Goal: Task Accomplishment & Management: Use online tool/utility

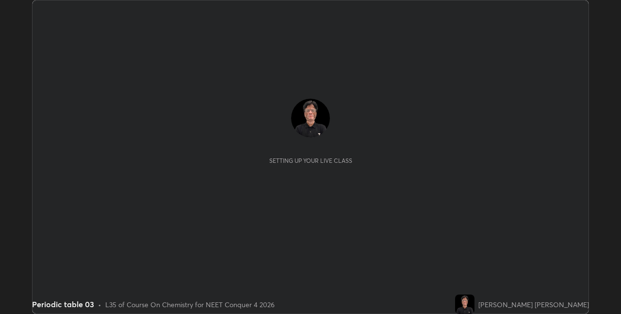
scroll to position [314, 621]
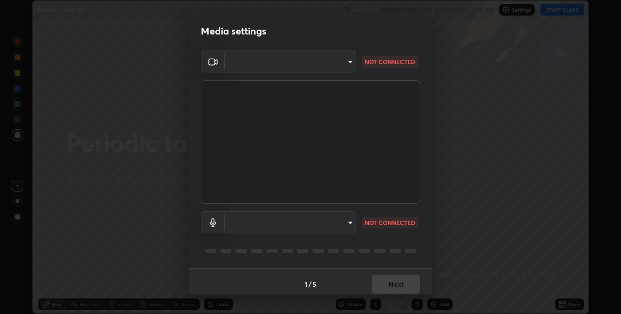
type input "280048489f4aceaa7dd929c42ae46e7d7a1038740bc9fc22ad0932e52b0860f8"
type input "9a35c5c25a6babe24da8f4d10541f36b9700ea2ee64c40e6af499a578b7a6969"
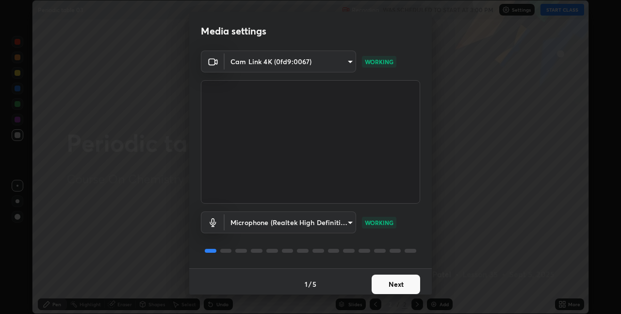
click at [379, 279] on button "Next" at bounding box center [396, 283] width 49 height 19
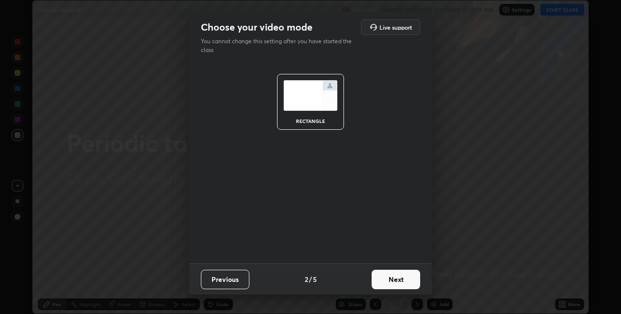
click at [380, 277] on button "Next" at bounding box center [396, 278] width 49 height 19
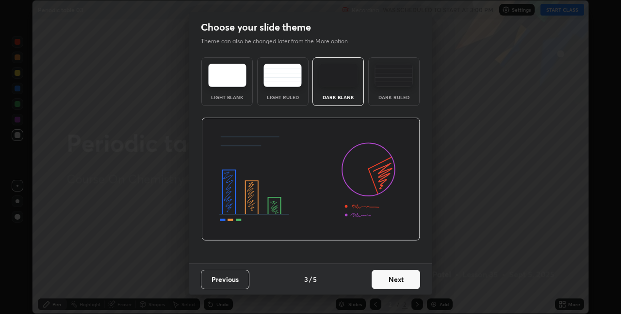
click at [378, 275] on button "Next" at bounding box center [396, 278] width 49 height 19
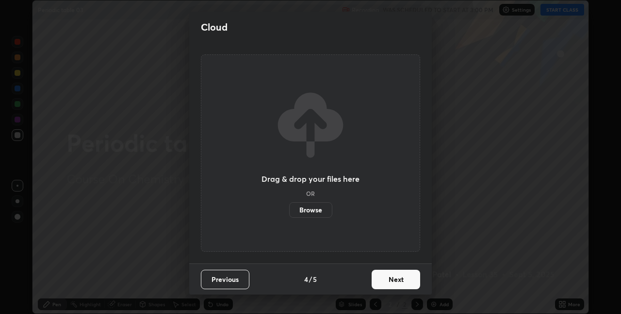
click at [383, 277] on button "Next" at bounding box center [396, 278] width 49 height 19
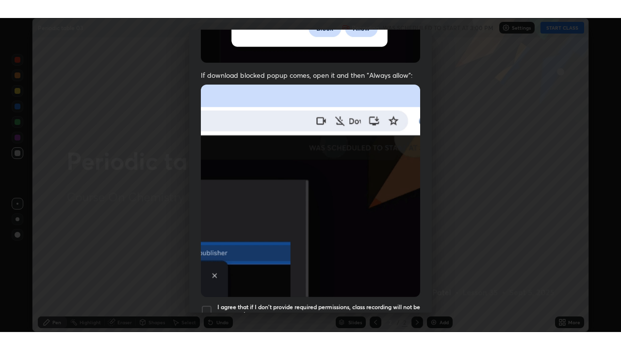
scroll to position [203, 0]
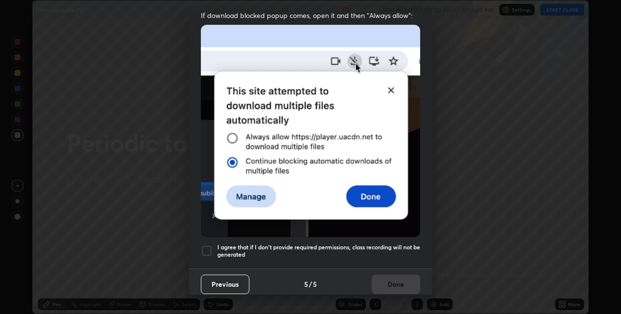
click at [205, 246] on div at bounding box center [207, 251] width 12 height 12
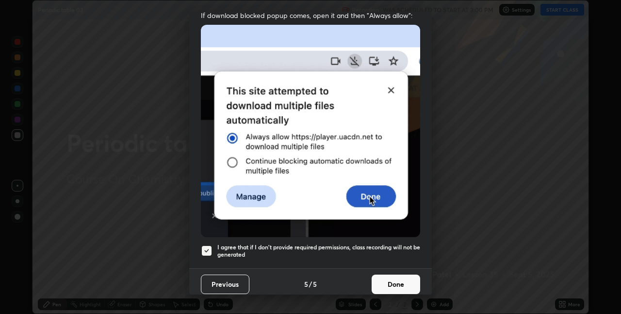
click at [385, 276] on button "Done" at bounding box center [396, 283] width 49 height 19
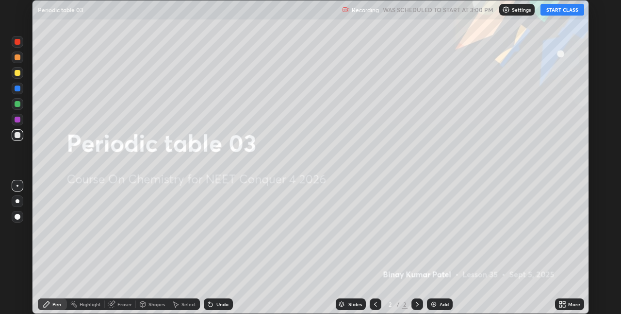
click at [564, 12] on button "START CLASS" at bounding box center [563, 10] width 44 height 12
click at [562, 303] on icon at bounding box center [563, 304] width 8 height 8
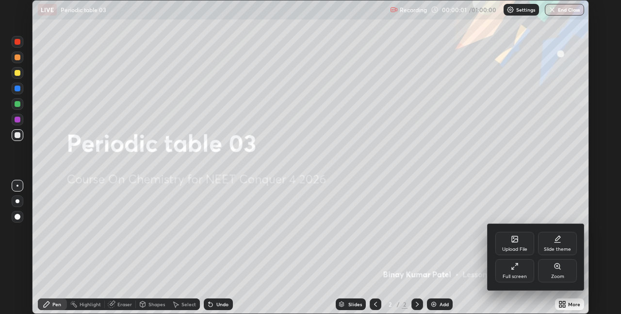
click at [517, 271] on div "Full screen" at bounding box center [515, 270] width 39 height 23
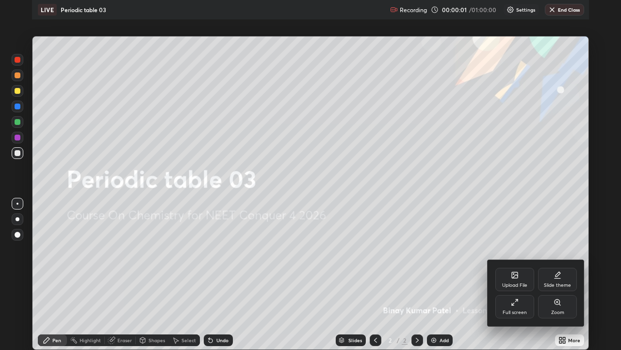
scroll to position [350, 621]
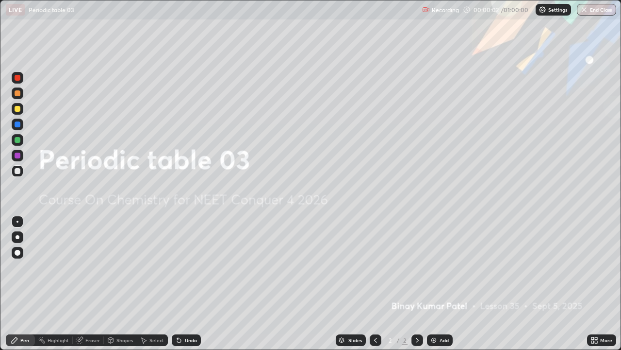
click at [434, 313] on img at bounding box center [434, 340] width 8 height 8
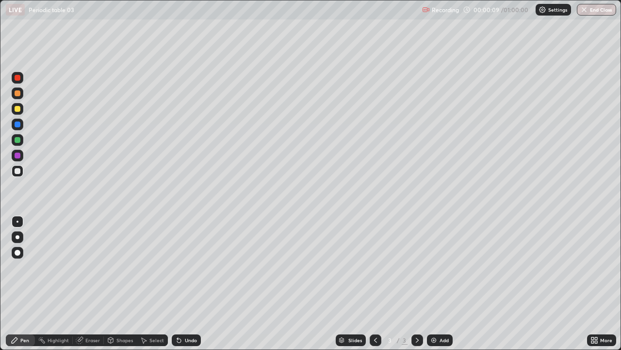
click at [18, 94] on div at bounding box center [18, 93] width 6 height 6
click at [18, 110] on div at bounding box center [18, 109] width 6 height 6
click at [17, 172] on div at bounding box center [18, 171] width 6 height 6
click at [17, 252] on div at bounding box center [18, 253] width 6 height 6
click at [19, 110] on div at bounding box center [18, 109] width 6 height 6
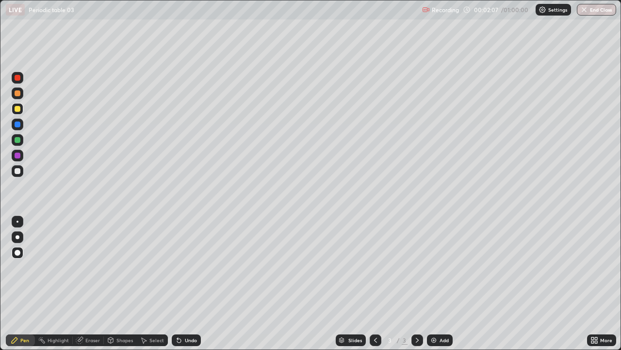
click at [17, 172] on div at bounding box center [18, 171] width 6 height 6
click at [19, 108] on div at bounding box center [18, 109] width 6 height 6
click at [17, 170] on div at bounding box center [18, 171] width 6 height 6
click at [18, 110] on div at bounding box center [18, 109] width 6 height 6
click at [17, 171] on div at bounding box center [18, 171] width 6 height 6
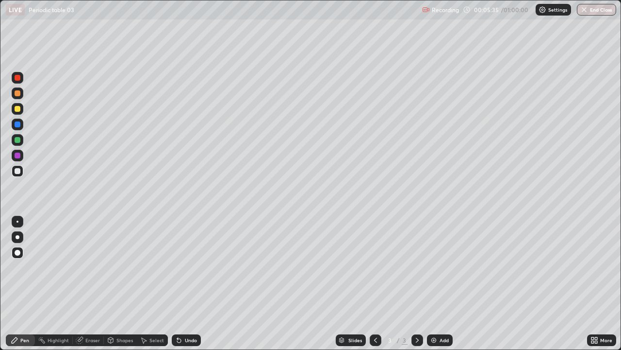
click at [19, 124] on div at bounding box center [18, 124] width 6 height 6
click at [21, 171] on div at bounding box center [18, 171] width 12 height 12
click at [20, 140] on div at bounding box center [18, 140] width 6 height 6
click at [18, 109] on div at bounding box center [18, 109] width 6 height 6
click at [17, 141] on div at bounding box center [18, 140] width 6 height 6
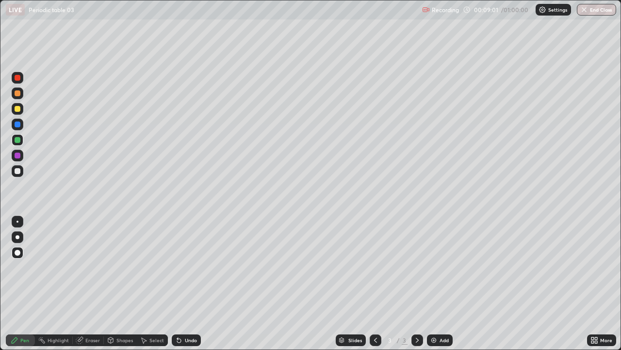
click at [19, 171] on div at bounding box center [18, 171] width 6 height 6
click at [434, 313] on img at bounding box center [434, 340] width 8 height 8
click at [17, 107] on div at bounding box center [18, 109] width 6 height 6
click at [17, 169] on div at bounding box center [18, 171] width 6 height 6
click at [17, 111] on div at bounding box center [18, 109] width 6 height 6
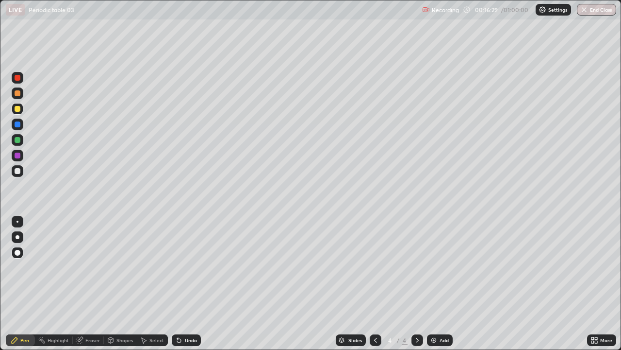
click at [15, 174] on div at bounding box center [18, 171] width 12 height 12
click at [17, 142] on div at bounding box center [18, 140] width 6 height 6
click at [415, 313] on icon at bounding box center [418, 340] width 8 height 8
click at [433, 313] on img at bounding box center [434, 340] width 8 height 8
click at [17, 171] on div at bounding box center [18, 171] width 6 height 6
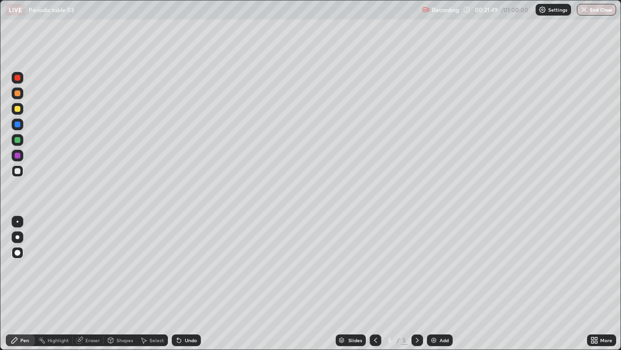
click at [17, 141] on div at bounding box center [18, 140] width 6 height 6
click at [18, 173] on div at bounding box center [18, 171] width 6 height 6
click at [432, 313] on img at bounding box center [434, 340] width 8 height 8
click at [16, 108] on div at bounding box center [18, 109] width 6 height 6
click at [17, 172] on div at bounding box center [18, 171] width 6 height 6
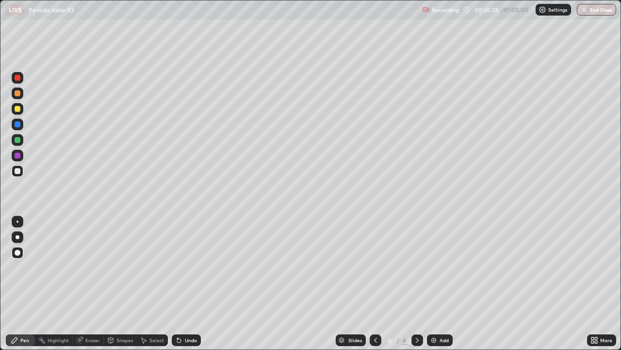
click at [18, 110] on div at bounding box center [18, 109] width 6 height 6
click at [17, 139] on div at bounding box center [18, 140] width 6 height 6
click at [181, 313] on icon at bounding box center [179, 340] width 8 height 8
click at [178, 313] on icon at bounding box center [179, 340] width 4 height 4
click at [181, 313] on icon at bounding box center [179, 340] width 8 height 8
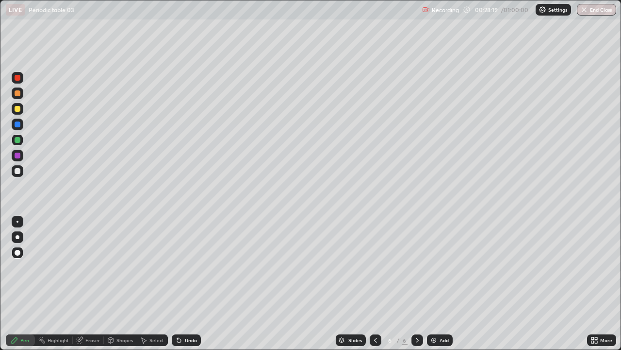
click at [173, 313] on div "Undo" at bounding box center [186, 340] width 29 height 12
click at [177, 313] on icon at bounding box center [179, 340] width 4 height 4
click at [433, 313] on img at bounding box center [434, 340] width 8 height 8
click at [373, 313] on icon at bounding box center [376, 340] width 8 height 8
click at [415, 313] on icon at bounding box center [418, 340] width 8 height 8
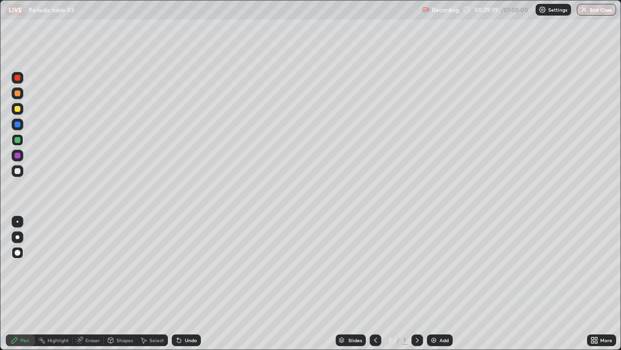
click at [17, 94] on div at bounding box center [18, 93] width 6 height 6
click at [17, 141] on div at bounding box center [18, 140] width 6 height 6
click at [181, 313] on icon at bounding box center [179, 340] width 8 height 8
click at [180, 313] on icon at bounding box center [179, 340] width 8 height 8
click at [179, 313] on icon at bounding box center [179, 340] width 8 height 8
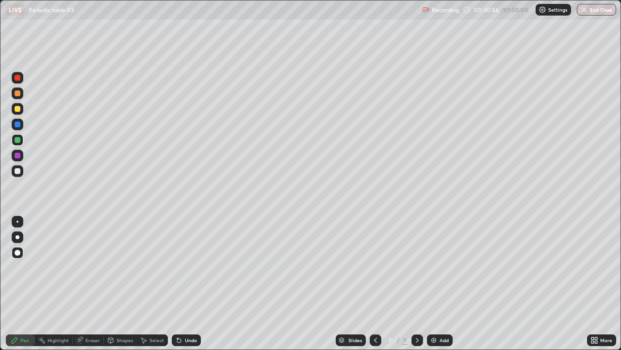
click at [179, 313] on icon at bounding box center [179, 340] width 4 height 4
click at [179, 313] on icon at bounding box center [179, 340] width 8 height 8
click at [90, 313] on div "Eraser" at bounding box center [92, 339] width 15 height 5
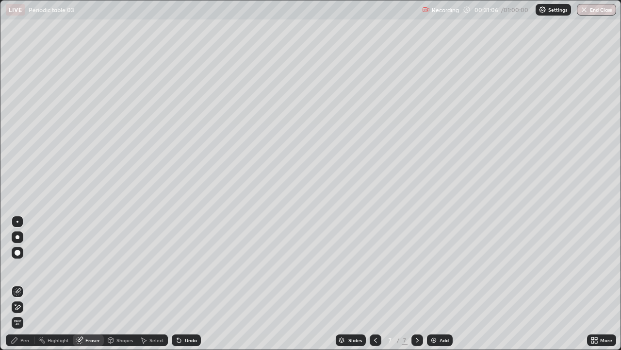
click at [25, 313] on div "Pen" at bounding box center [24, 339] width 9 height 5
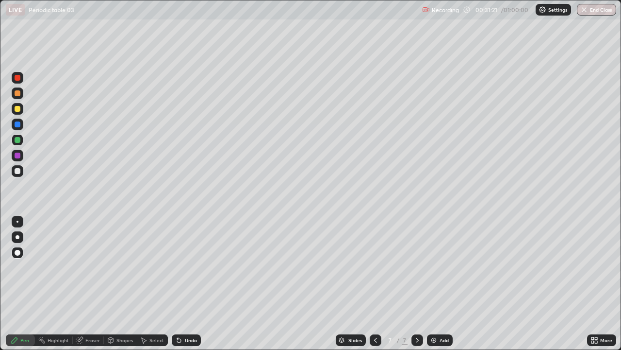
click at [19, 111] on div at bounding box center [18, 109] width 6 height 6
click at [181, 313] on icon at bounding box center [179, 340] width 8 height 8
click at [179, 313] on icon at bounding box center [179, 340] width 4 height 4
click at [178, 313] on icon at bounding box center [179, 340] width 4 height 4
click at [180, 313] on icon at bounding box center [179, 340] width 4 height 4
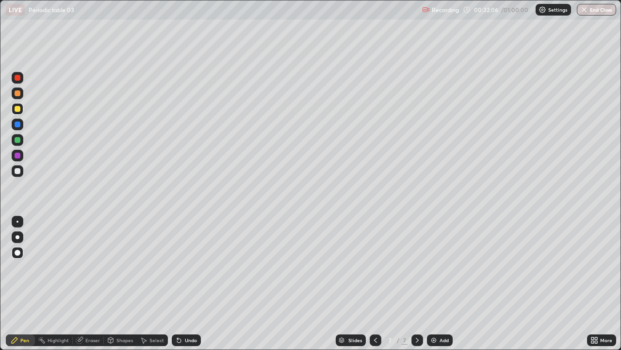
click at [179, 313] on icon at bounding box center [179, 340] width 4 height 4
click at [178, 313] on icon at bounding box center [179, 340] width 4 height 4
click at [177, 313] on icon at bounding box center [179, 340] width 4 height 4
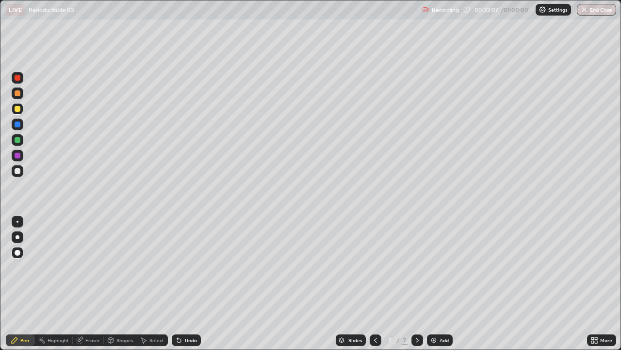
click at [177, 313] on icon at bounding box center [177, 337] width 1 height 1
click at [177, 313] on icon at bounding box center [179, 340] width 4 height 4
click at [177, 313] on icon at bounding box center [177, 337] width 1 height 1
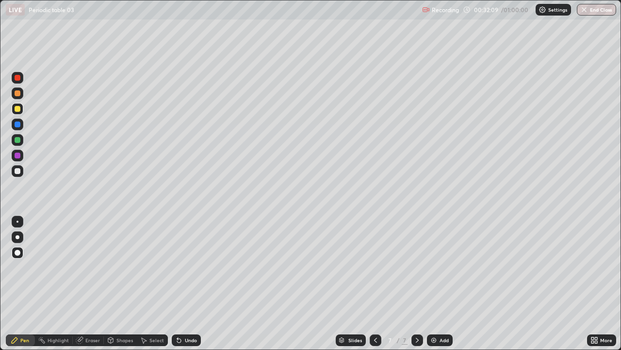
click at [177, 313] on icon at bounding box center [177, 337] width 1 height 1
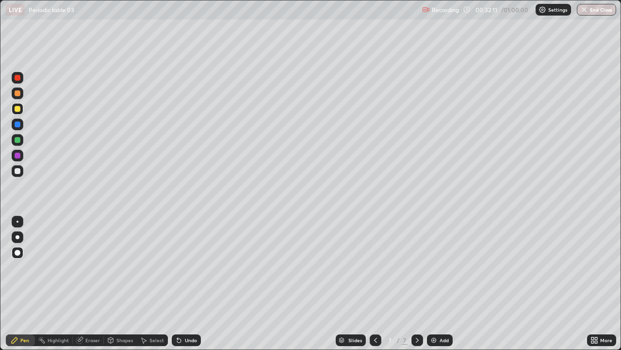
click at [177, 313] on icon at bounding box center [177, 337] width 1 height 1
click at [18, 141] on div at bounding box center [18, 140] width 6 height 6
click at [431, 313] on img at bounding box center [434, 340] width 8 height 8
click at [18, 110] on div at bounding box center [18, 109] width 6 height 6
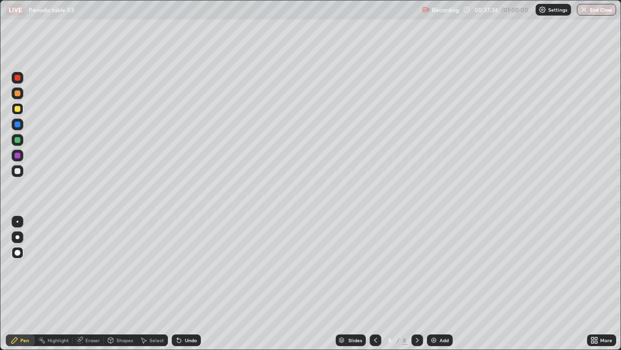
click at [119, 313] on div "Shapes" at bounding box center [125, 339] width 17 height 5
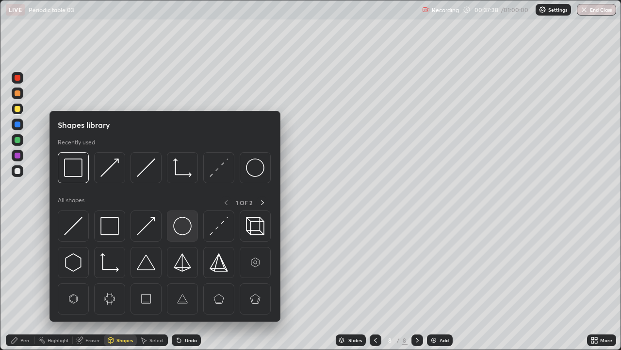
click at [179, 226] on img at bounding box center [182, 226] width 18 height 18
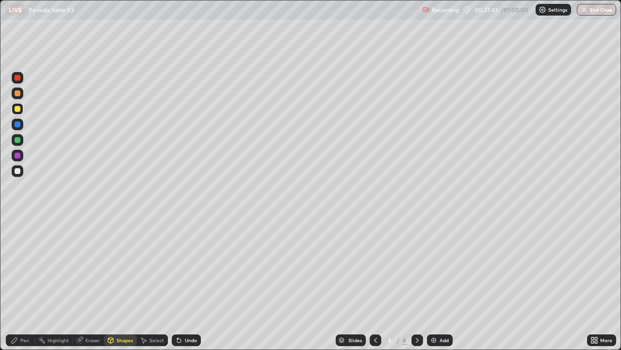
click at [23, 313] on div "Pen" at bounding box center [24, 339] width 9 height 5
click at [19, 170] on div at bounding box center [18, 171] width 6 height 6
click at [18, 140] on div at bounding box center [18, 140] width 6 height 6
click at [434, 313] on img at bounding box center [434, 340] width 8 height 8
click at [17, 143] on div at bounding box center [18, 140] width 12 height 12
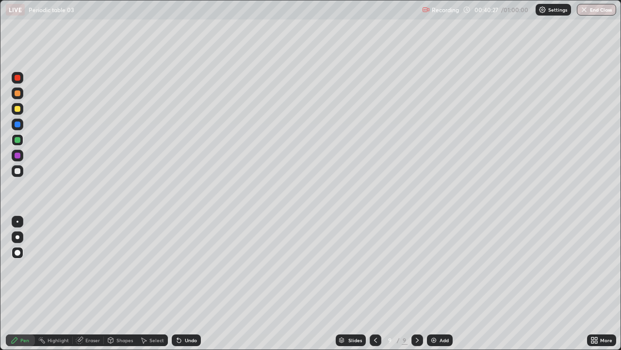
click at [18, 141] on div at bounding box center [18, 140] width 6 height 6
click at [119, 313] on div "Shapes" at bounding box center [125, 339] width 17 height 5
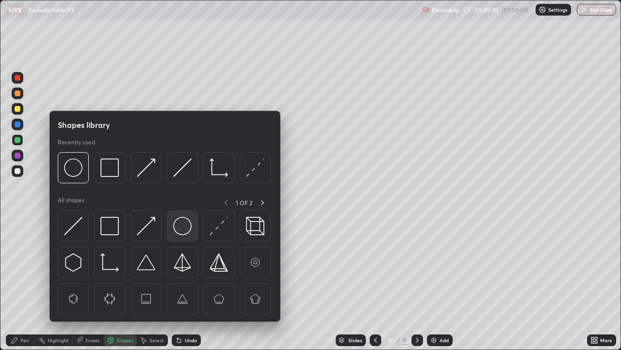
click at [183, 223] on img at bounding box center [182, 226] width 18 height 18
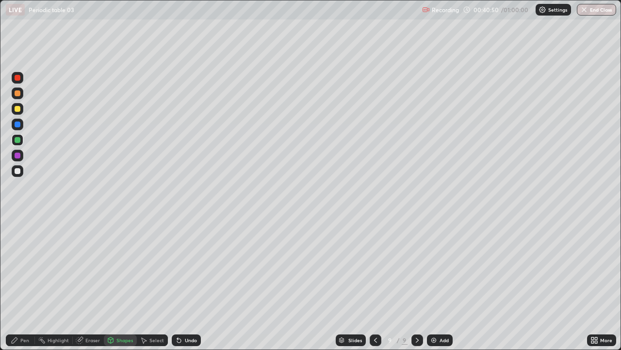
click at [152, 313] on div "Select" at bounding box center [152, 340] width 31 height 12
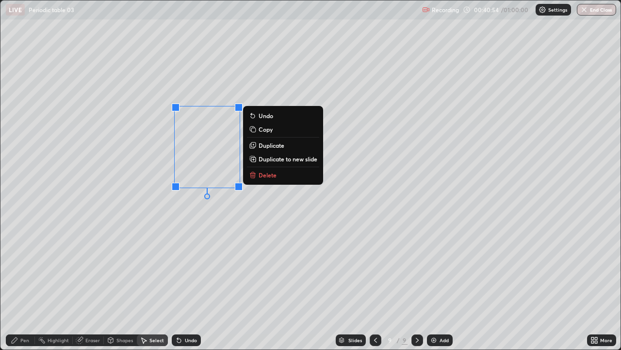
click at [198, 232] on div "0 ° Undo Copy Duplicate Duplicate to new slide Delete" at bounding box center [310, 174] width 621 height 349
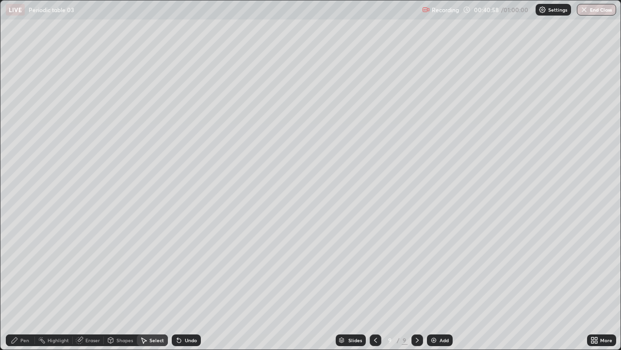
click at [17, 313] on icon at bounding box center [15, 340] width 8 height 8
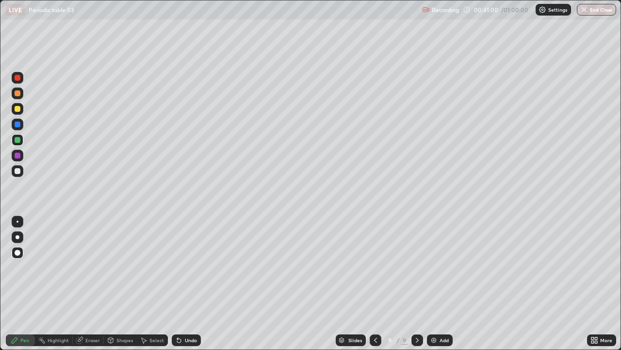
click at [17, 168] on div at bounding box center [18, 171] width 6 height 6
click at [430, 313] on img at bounding box center [434, 340] width 8 height 8
click at [123, 313] on div "Shapes" at bounding box center [125, 339] width 17 height 5
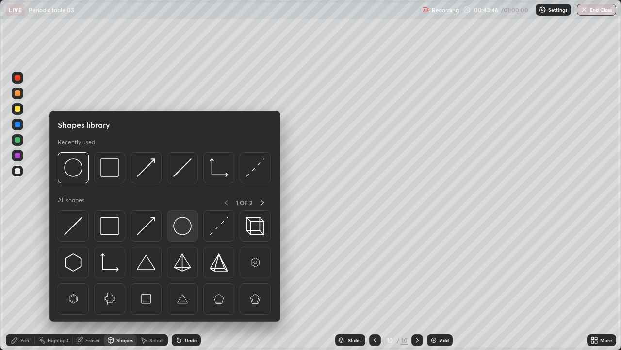
click at [185, 224] on img at bounding box center [182, 226] width 18 height 18
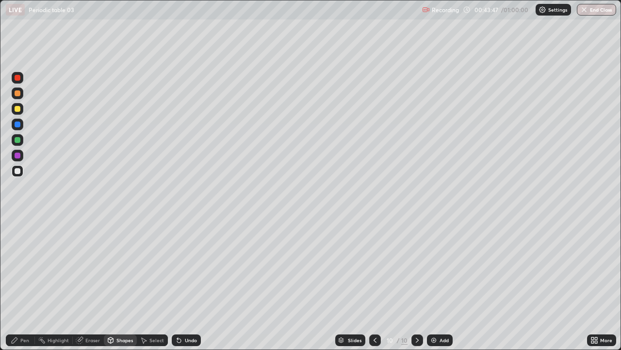
click at [20, 142] on div at bounding box center [18, 140] width 12 height 12
click at [18, 170] on div at bounding box center [18, 171] width 6 height 6
click at [154, 313] on div "Select" at bounding box center [157, 339] width 15 height 5
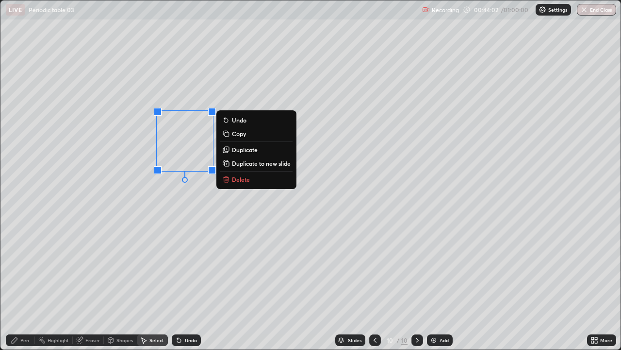
click at [170, 208] on div "0 ° Undo Copy Duplicate Duplicate to new slide Delete" at bounding box center [310, 174] width 621 height 349
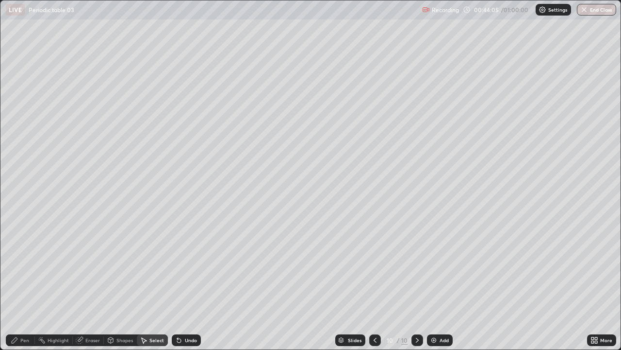
click at [23, 313] on div "Pen" at bounding box center [20, 339] width 29 height 19
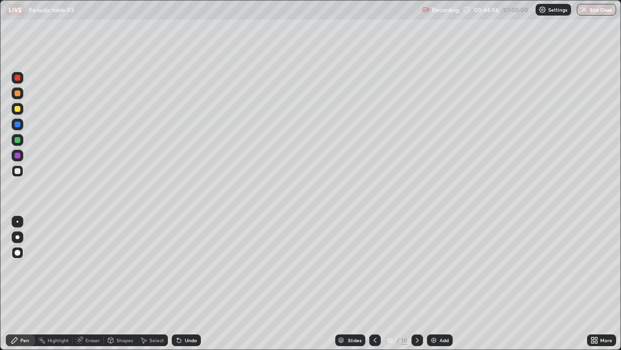
click at [17, 156] on div at bounding box center [18, 155] width 6 height 6
click at [17, 171] on div at bounding box center [18, 171] width 6 height 6
click at [178, 313] on icon at bounding box center [179, 340] width 4 height 4
click at [180, 313] on icon at bounding box center [179, 340] width 8 height 8
click at [432, 313] on img at bounding box center [434, 340] width 8 height 8
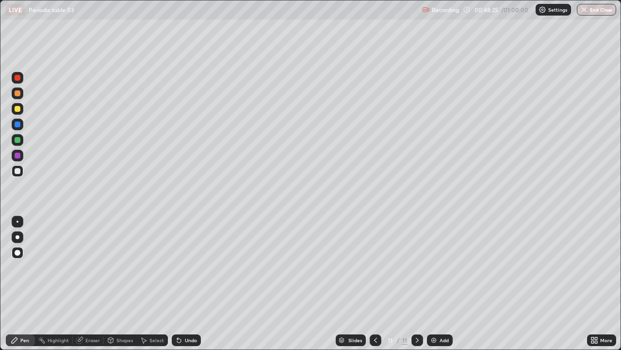
click at [17, 110] on div at bounding box center [18, 109] width 6 height 6
click at [119, 313] on div "Shapes" at bounding box center [120, 340] width 33 height 12
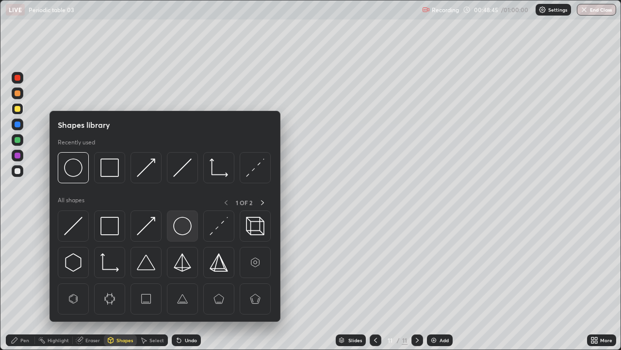
click at [184, 227] on img at bounding box center [182, 226] width 18 height 18
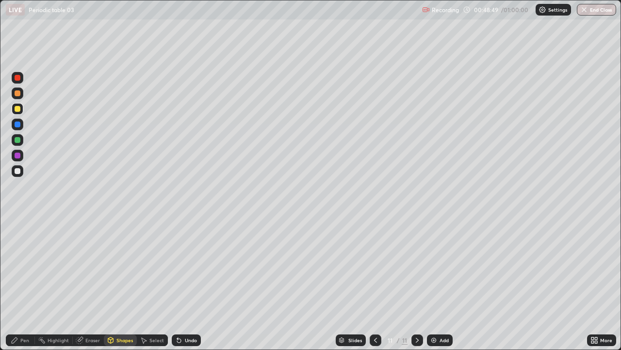
click at [152, 313] on div "Select" at bounding box center [157, 339] width 15 height 5
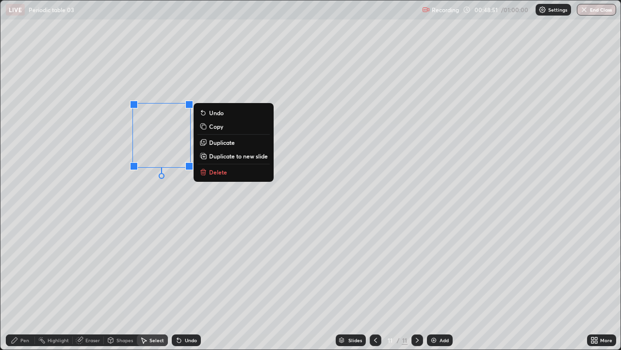
click at [218, 141] on p "Duplicate" at bounding box center [222, 142] width 26 height 8
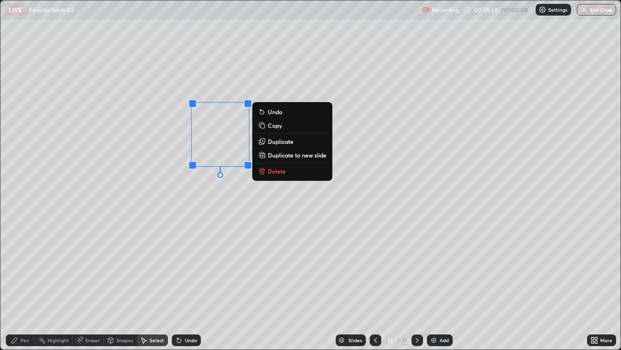
click at [189, 202] on div "0 ° Undo Copy Duplicate Duplicate to new slide Delete" at bounding box center [310, 174] width 621 height 349
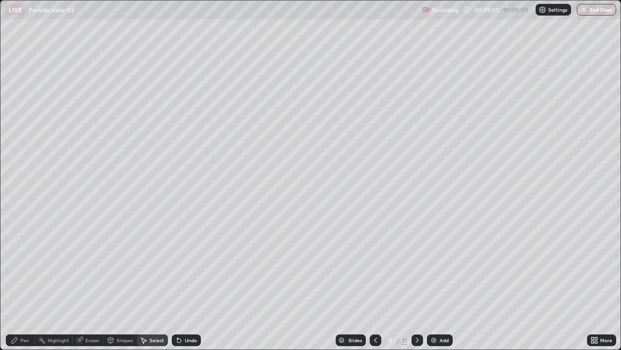
click at [21, 313] on div "Pen" at bounding box center [24, 339] width 9 height 5
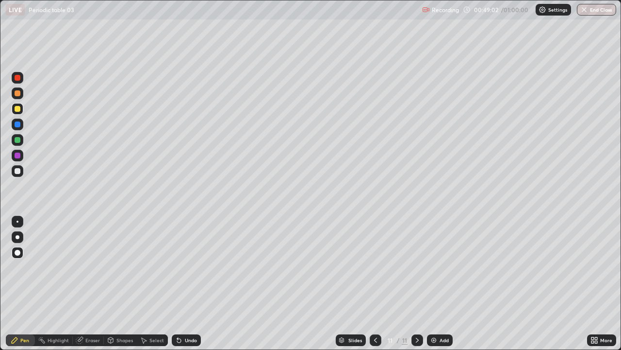
click at [17, 172] on div at bounding box center [18, 171] width 6 height 6
click at [19, 109] on div at bounding box center [18, 109] width 6 height 6
click at [16, 80] on div at bounding box center [18, 78] width 6 height 6
click at [17, 124] on div at bounding box center [18, 124] width 6 height 6
click at [17, 171] on div at bounding box center [18, 171] width 6 height 6
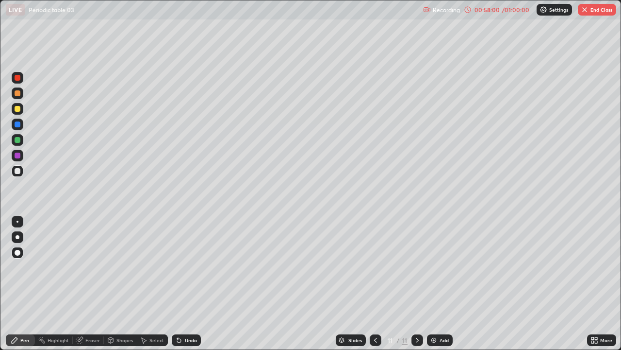
click at [432, 313] on img at bounding box center [434, 340] width 8 height 8
click at [17, 109] on div at bounding box center [18, 109] width 6 height 6
click at [595, 9] on button "End Class" at bounding box center [597, 10] width 38 height 12
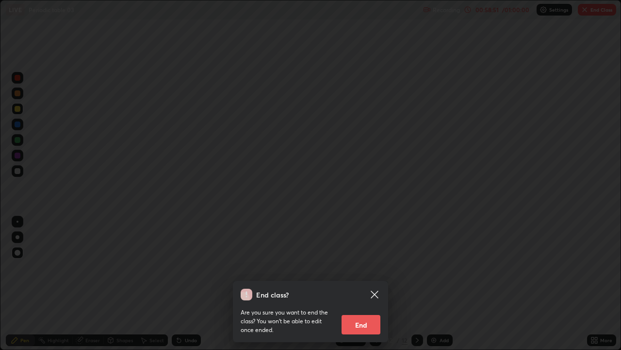
click at [363, 313] on button "End" at bounding box center [361, 324] width 39 height 19
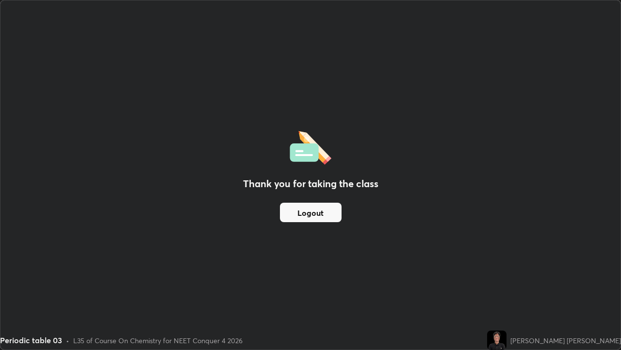
click at [279, 103] on div "Thank you for taking the class Logout" at bounding box center [310, 174] width 621 height 349
